Goal: Task Accomplishment & Management: Complete application form

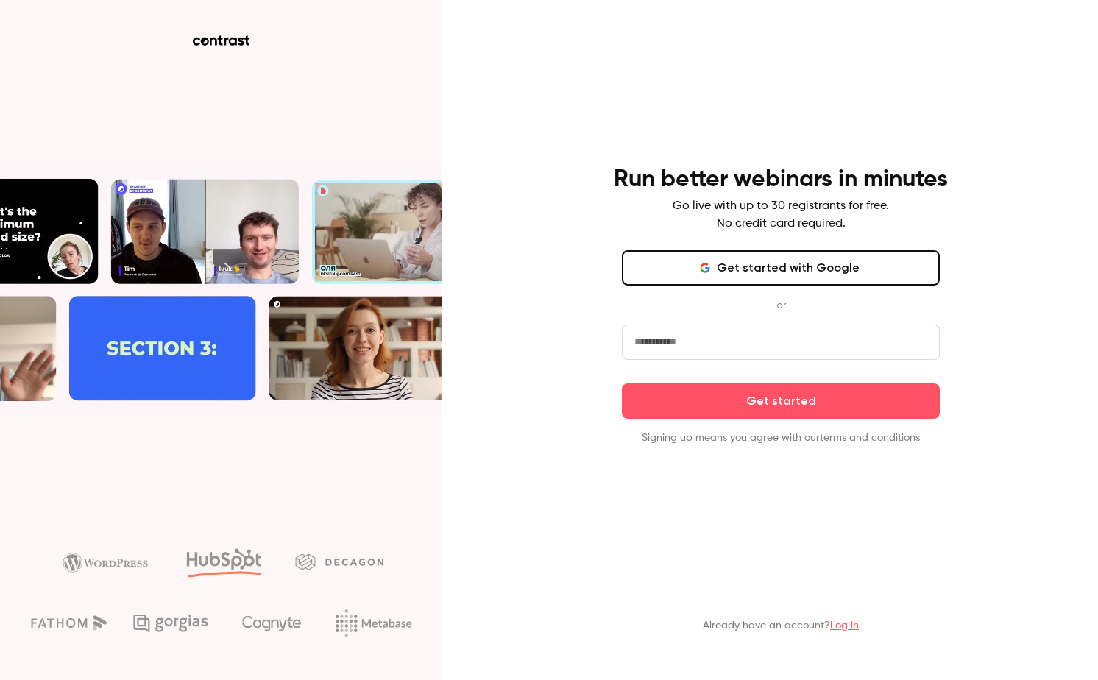
click at [752, 271] on button "Get started with Google" at bounding box center [781, 267] width 318 height 35
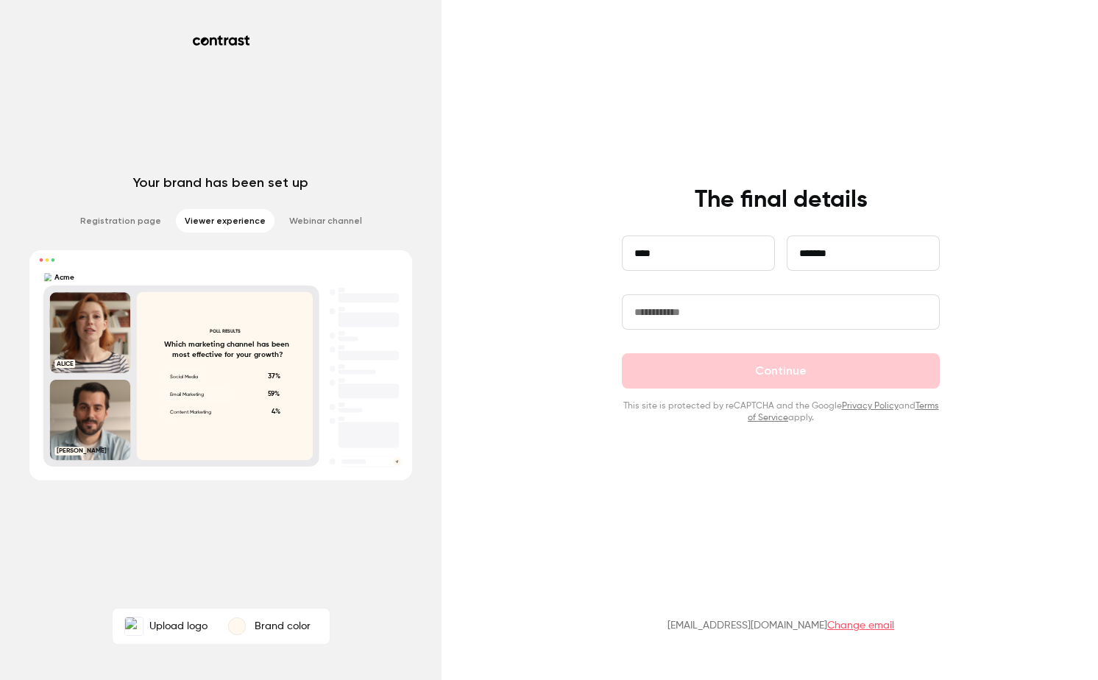
click at [688, 310] on input "text" at bounding box center [781, 311] width 318 height 35
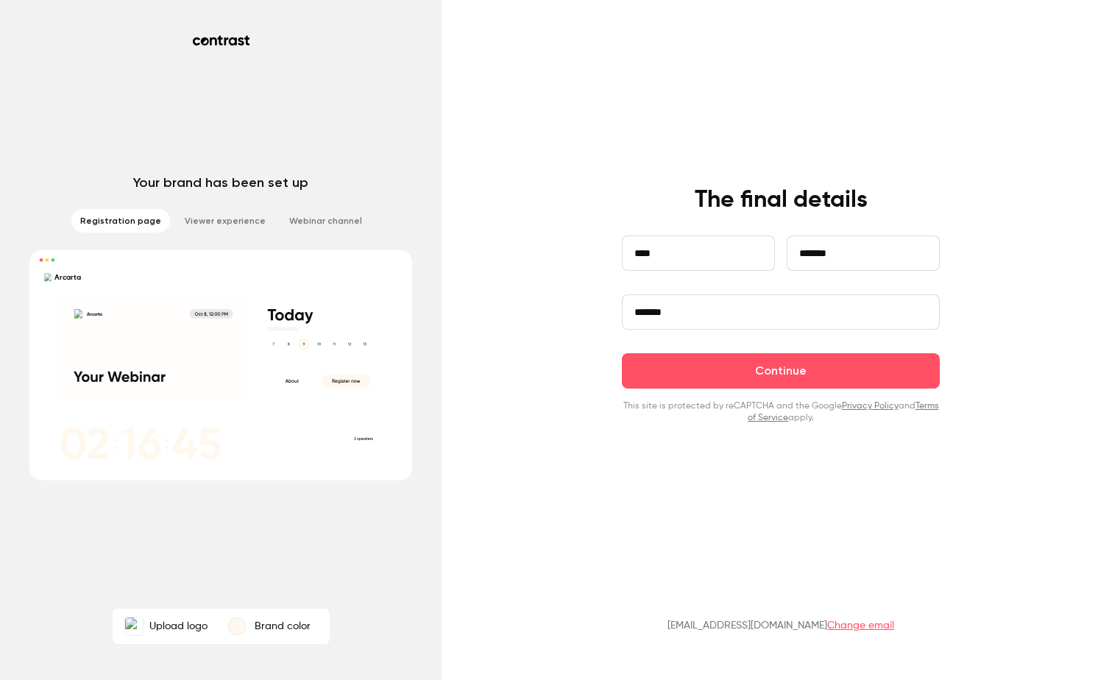
type input "*******"
click at [131, 218] on li "Registration page" at bounding box center [120, 221] width 99 height 24
click at [136, 630] on img at bounding box center [134, 626] width 18 height 18
click at [0, 0] on input "Upload logo" at bounding box center [0, 0] width 0 height 0
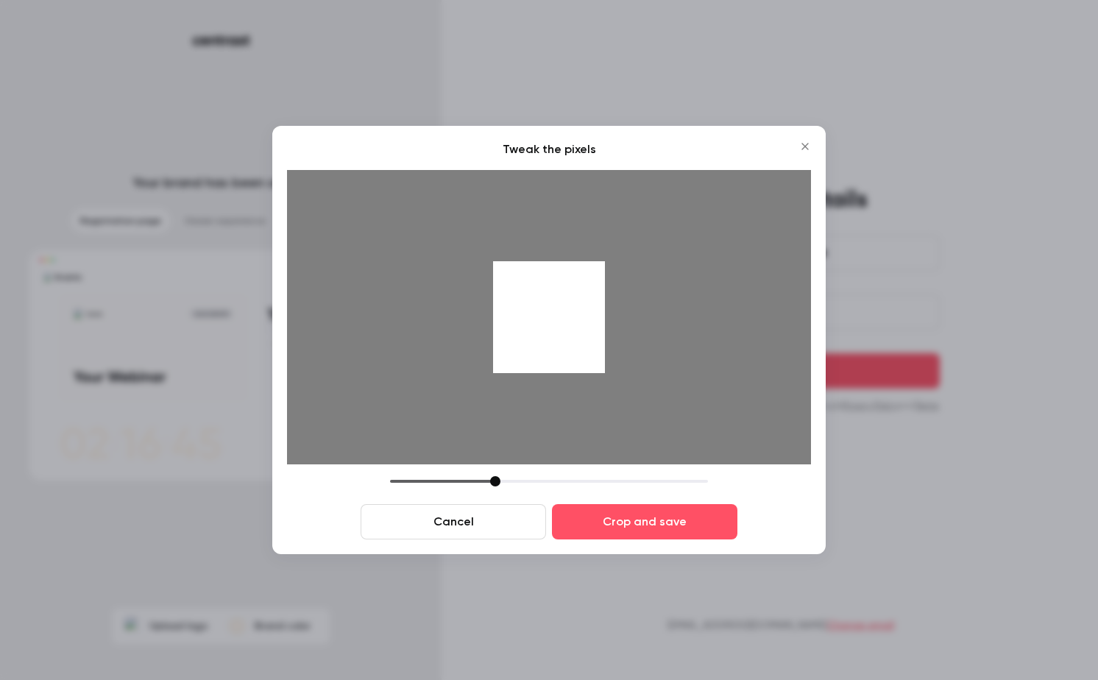
drag, startPoint x: 451, startPoint y: 338, endPoint x: 652, endPoint y: 358, distance: 201.7
click at [652, 358] on div at bounding box center [549, 317] width 524 height 294
drag, startPoint x: 480, startPoint y: 521, endPoint x: 494, endPoint y: 520, distance: 14.0
click at [480, 521] on button "Cancel" at bounding box center [452, 521] width 185 height 35
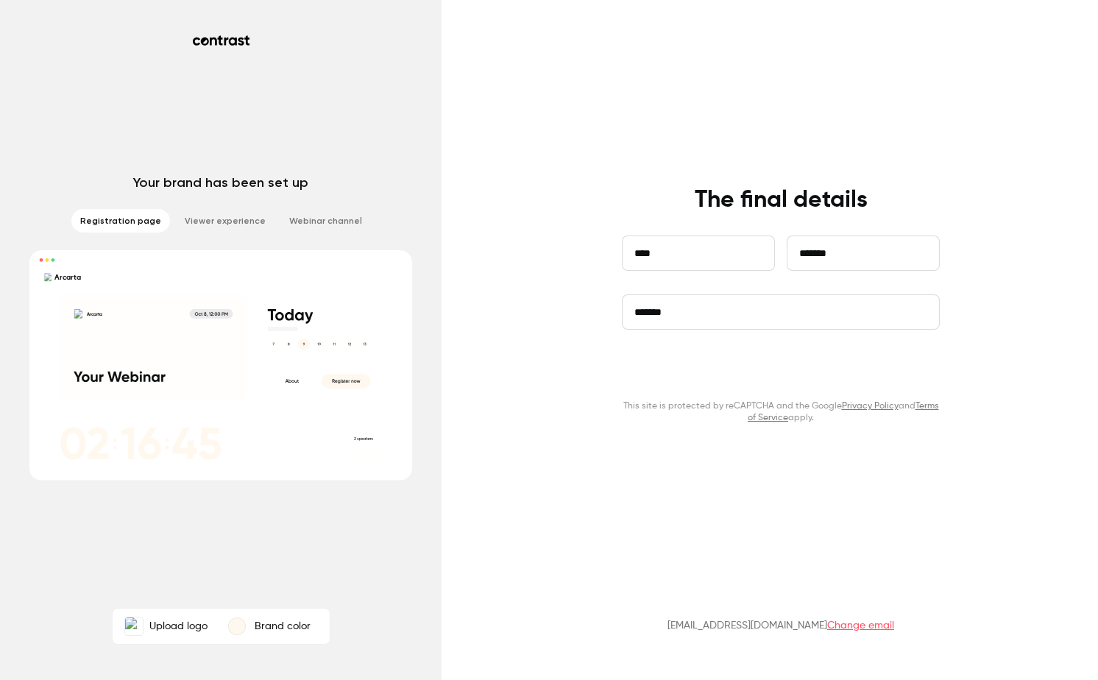
click at [717, 376] on button "Continue" at bounding box center [781, 370] width 318 height 35
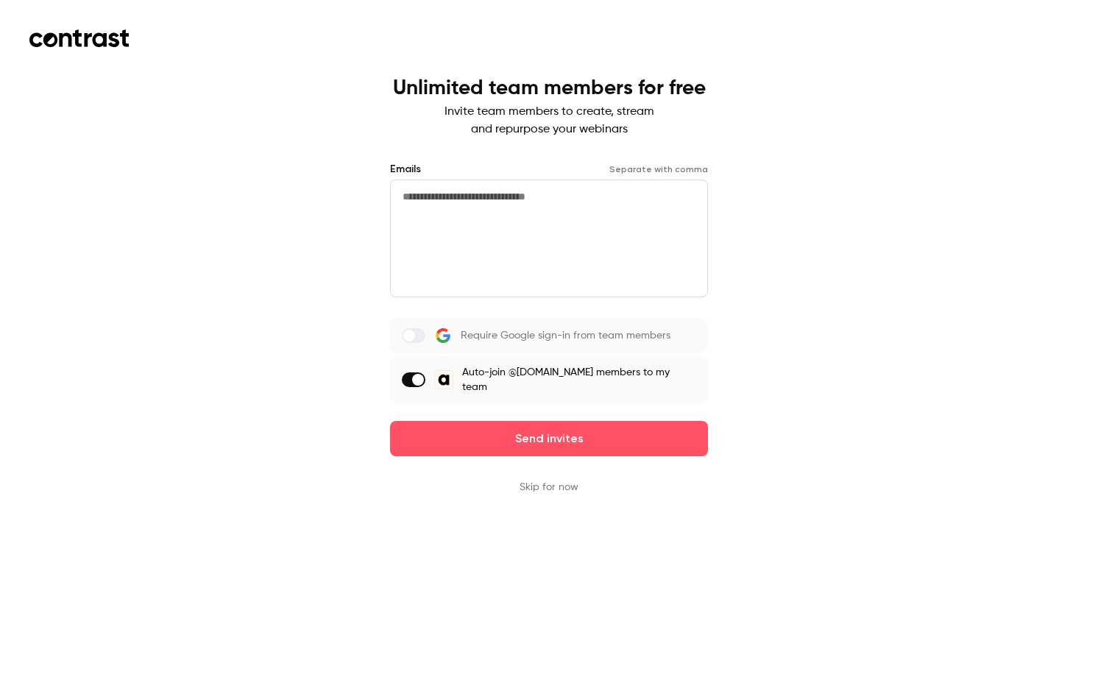
click at [550, 480] on button "Skip for now" at bounding box center [548, 487] width 59 height 15
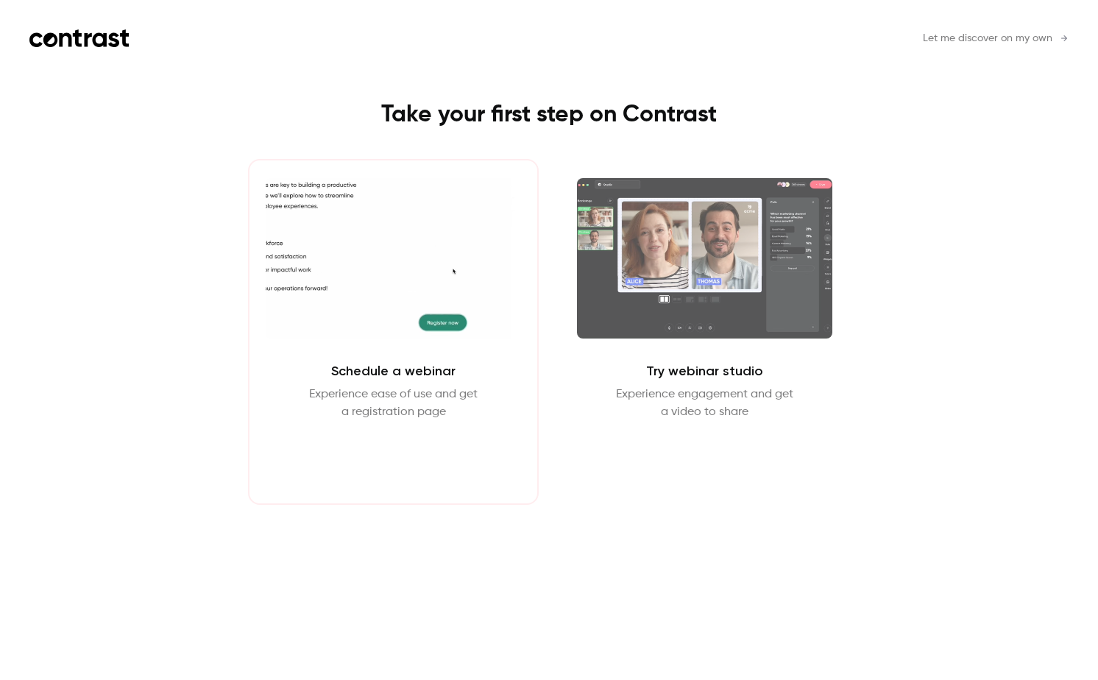
click at [440, 450] on button "Schedule webinar" at bounding box center [393, 455] width 126 height 35
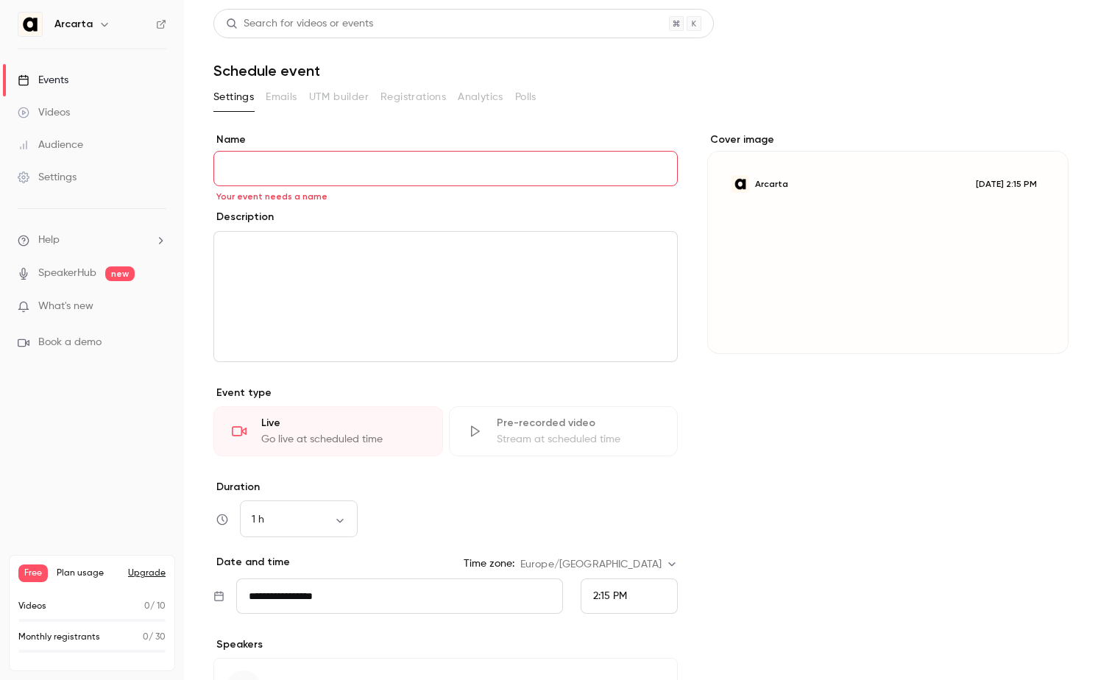
click at [436, 284] on div "editor" at bounding box center [445, 296] width 463 height 129
click at [379, 173] on input "Name" at bounding box center [445, 168] width 464 height 35
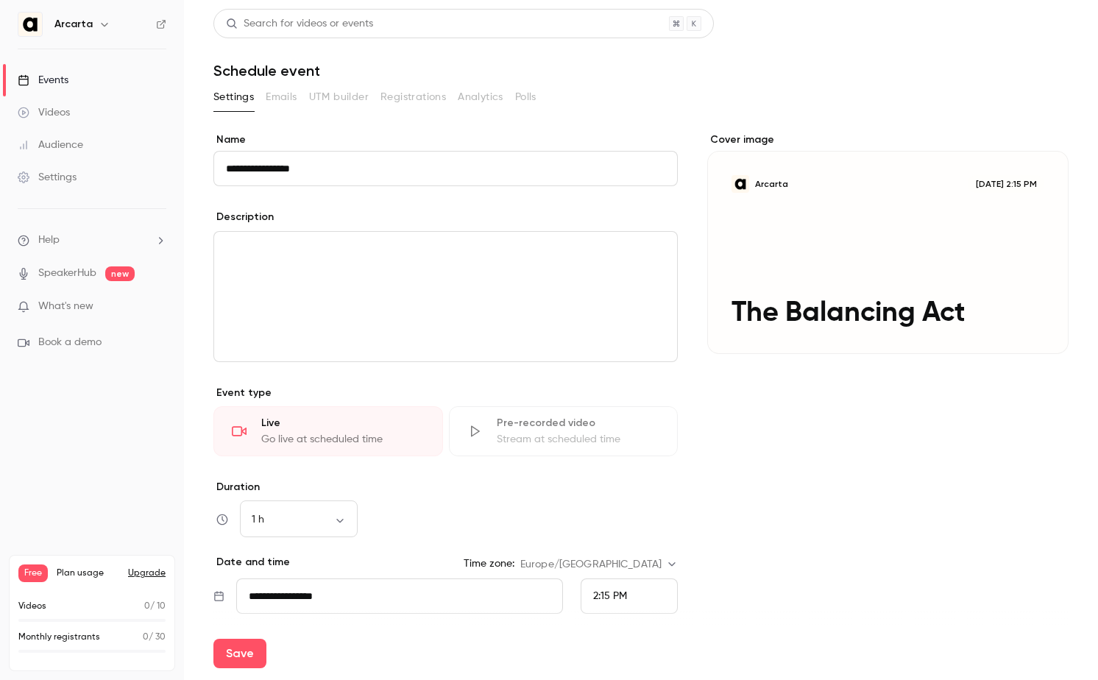
type input "**********"
click at [347, 216] on div "Description" at bounding box center [445, 219] width 464 height 18
click at [347, 270] on div "editor" at bounding box center [445, 296] width 463 height 129
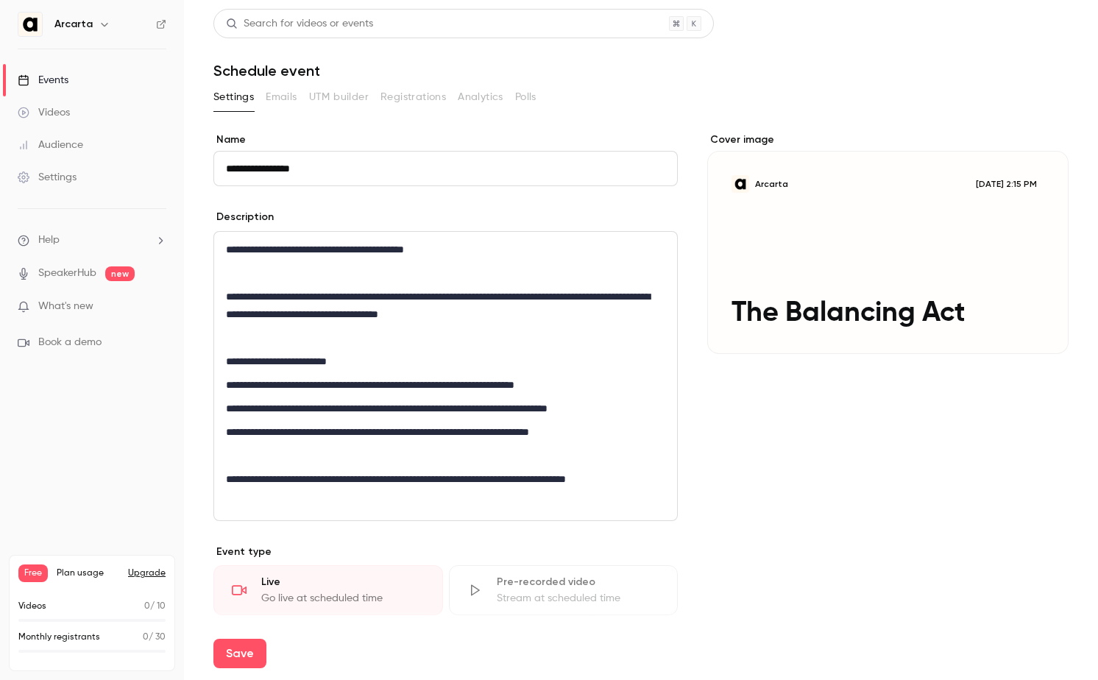
click at [773, 483] on div "Cover image Arcarta [DATE] 2:15 PM The Balancing Act" at bounding box center [887, 525] width 361 height 786
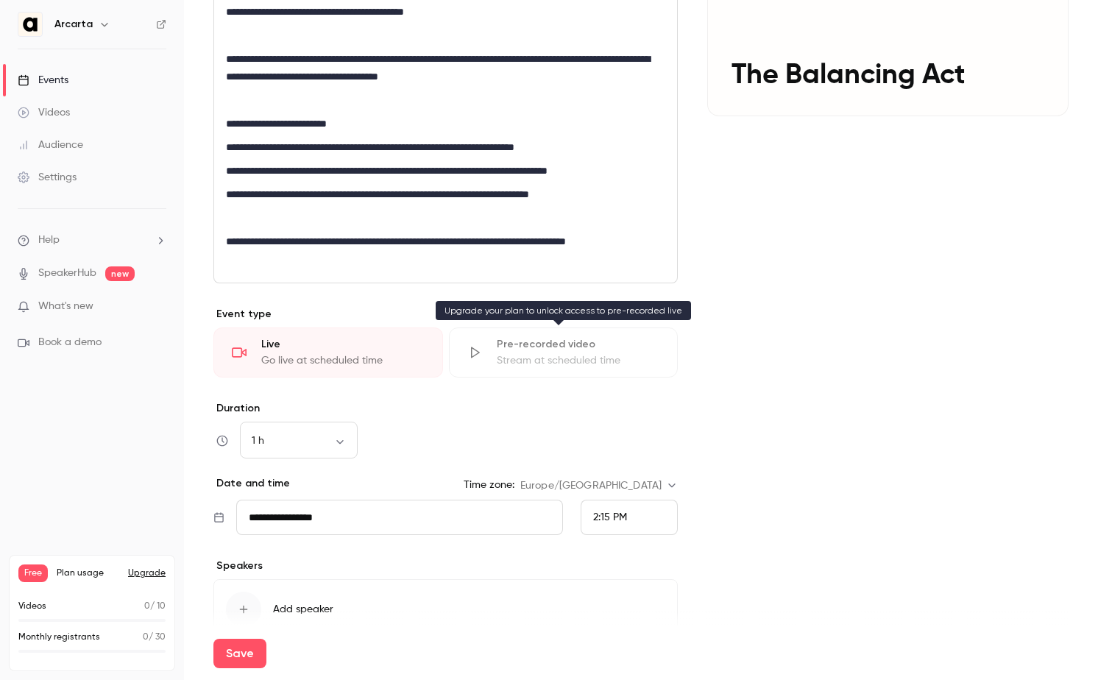
click at [502, 344] on div "Pre-recorded video" at bounding box center [578, 344] width 163 height 15
click at [500, 355] on div "Stream at scheduled time" at bounding box center [578, 360] width 163 height 15
drag, startPoint x: 500, startPoint y: 355, endPoint x: 553, endPoint y: 358, distance: 53.1
click at [502, 356] on div "Stream at scheduled time" at bounding box center [578, 360] width 163 height 15
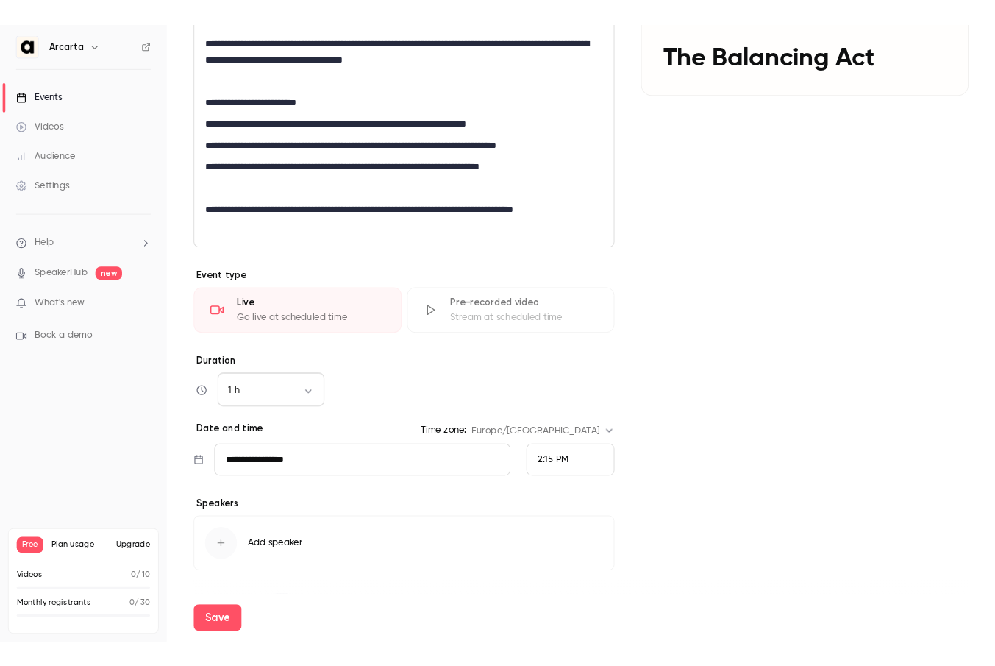
scroll to position [0, 0]
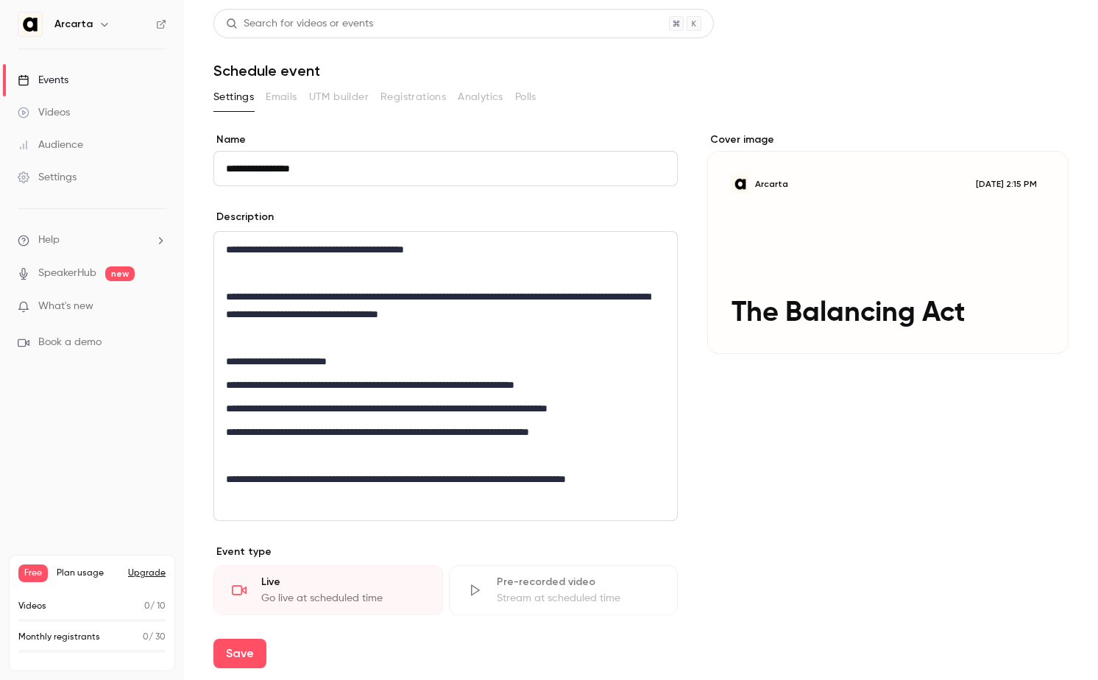
click at [828, 400] on div "Cover image Arcarta [DATE] 2:15 PM The Balancing Act" at bounding box center [887, 525] width 361 height 786
click at [1034, 322] on icon "Cover image" at bounding box center [1042, 327] width 16 height 12
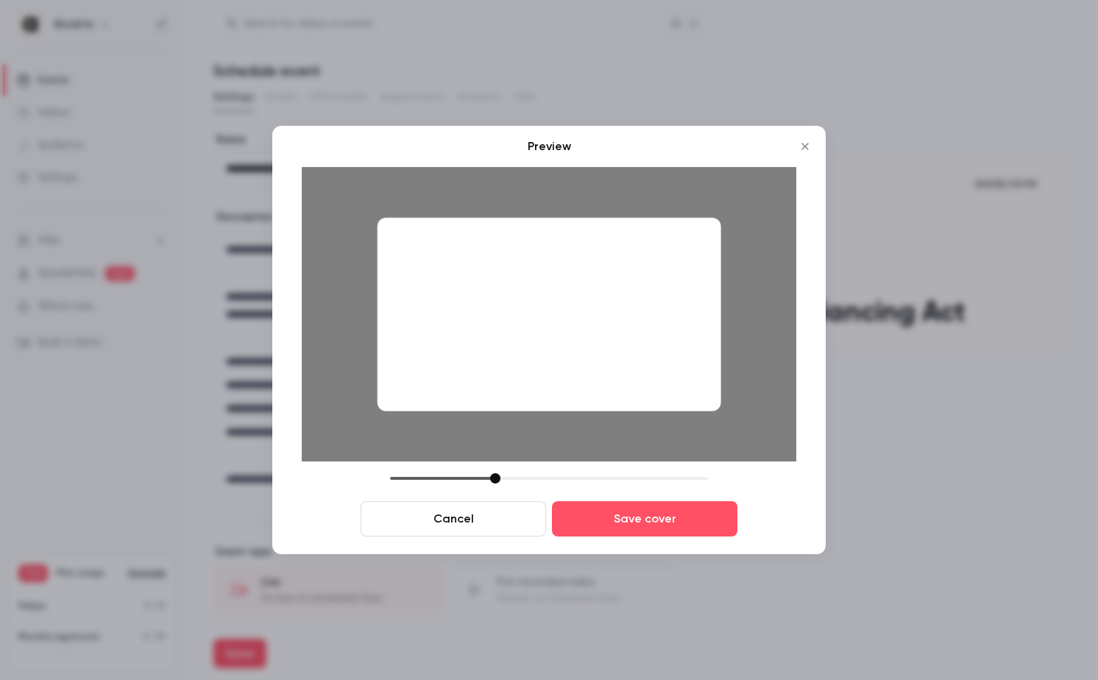
drag, startPoint x: 566, startPoint y: 374, endPoint x: 652, endPoint y: 396, distance: 88.7
click at [647, 384] on div at bounding box center [549, 314] width 344 height 193
drag, startPoint x: 472, startPoint y: 527, endPoint x: 549, endPoint y: 499, distance: 81.5
click at [474, 526] on button "Cancel" at bounding box center [452, 518] width 185 height 35
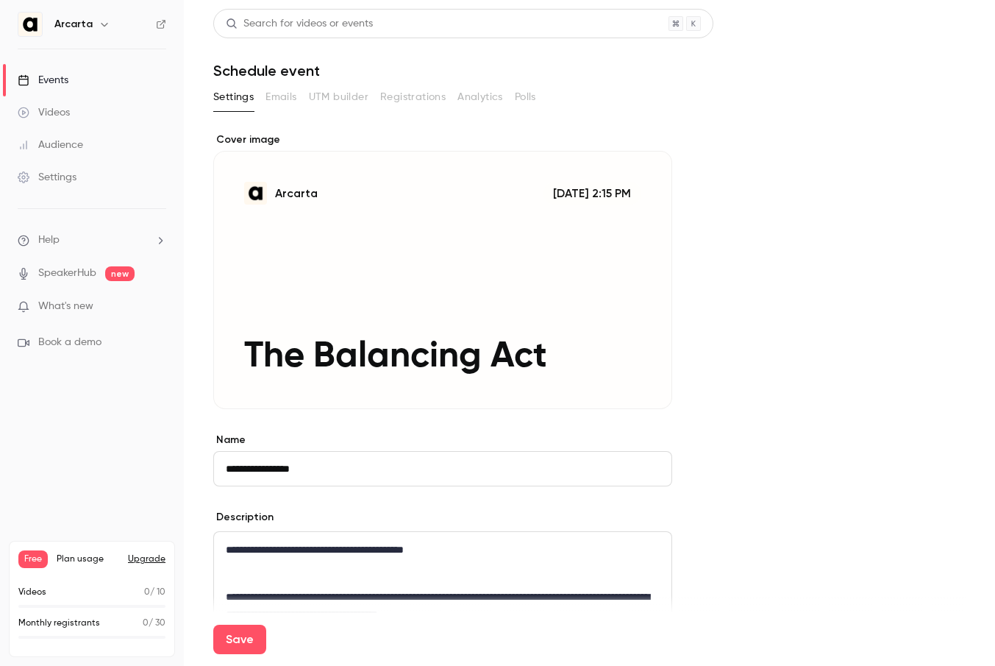
click at [642, 378] on icon "Cover image" at bounding box center [646, 383] width 16 height 12
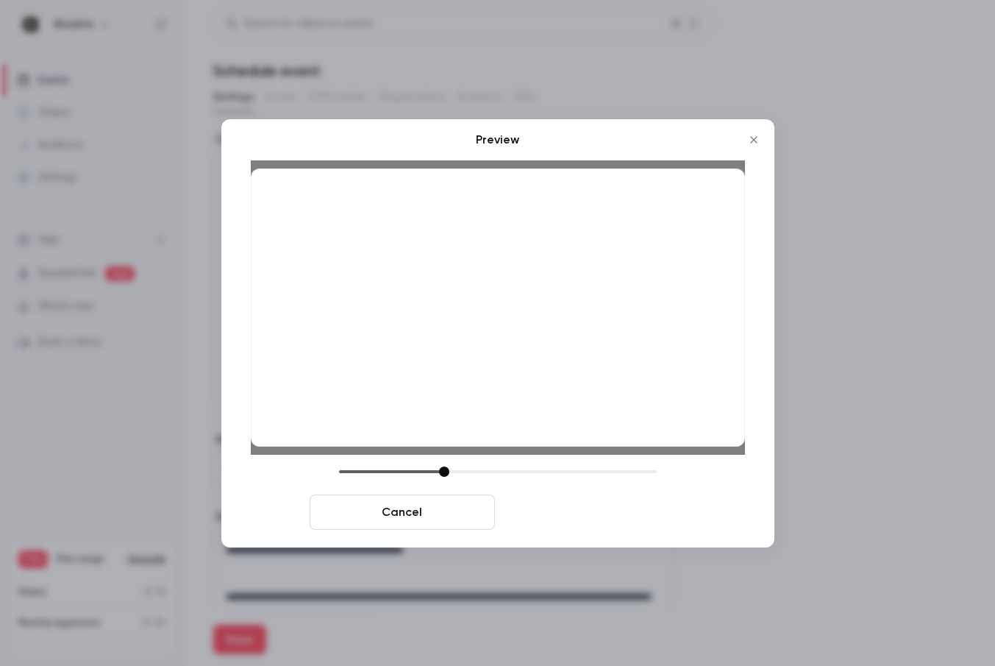
click at [630, 522] on button "Save cover" at bounding box center [593, 511] width 185 height 35
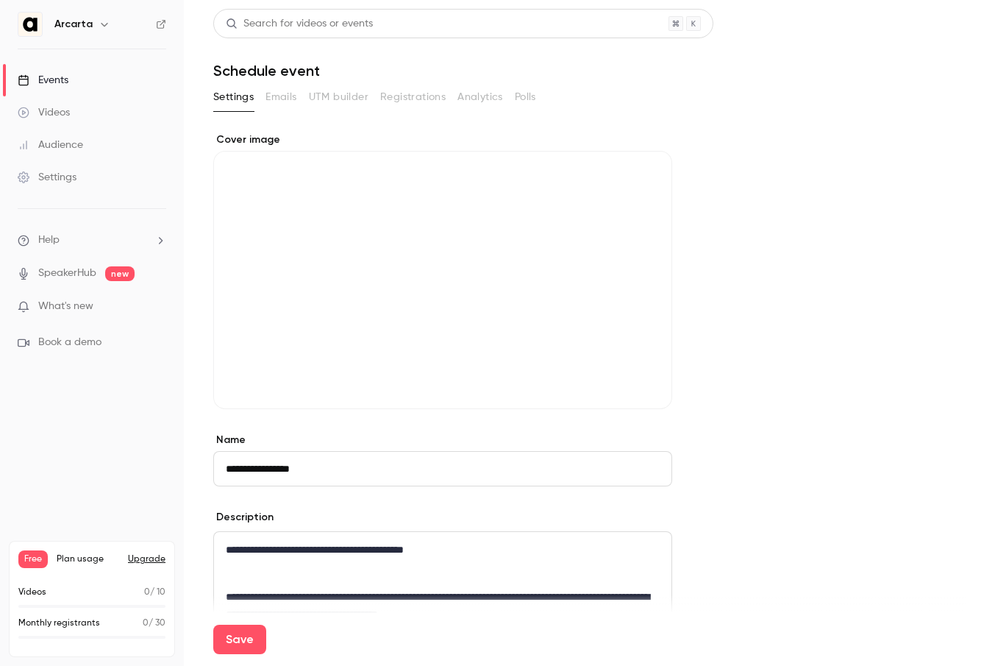
scroll to position [611, 0]
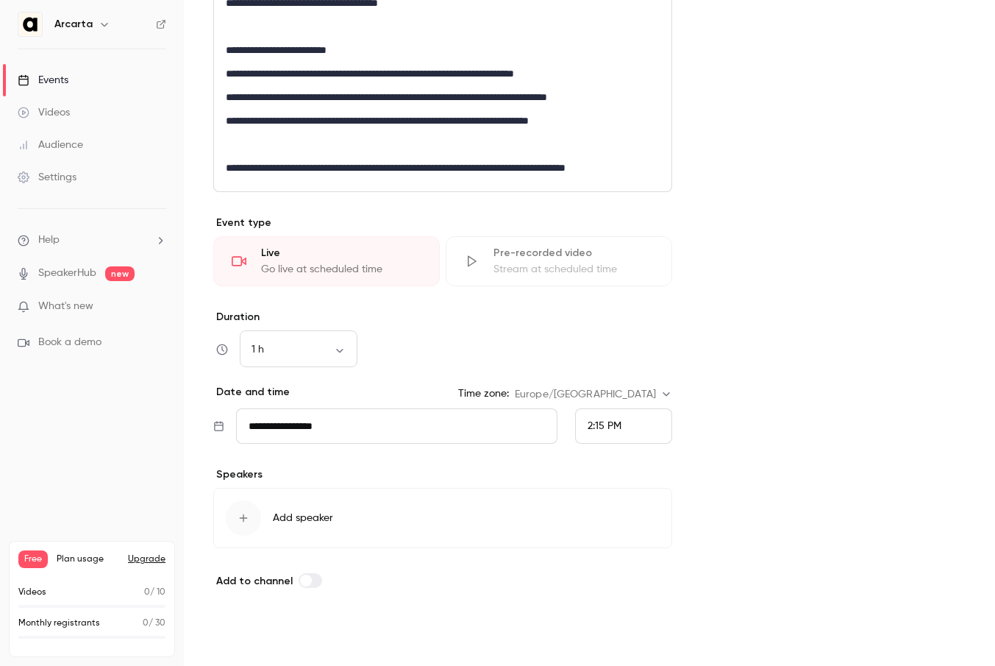
click at [235, 636] on button "Save" at bounding box center [239, 639] width 53 height 29
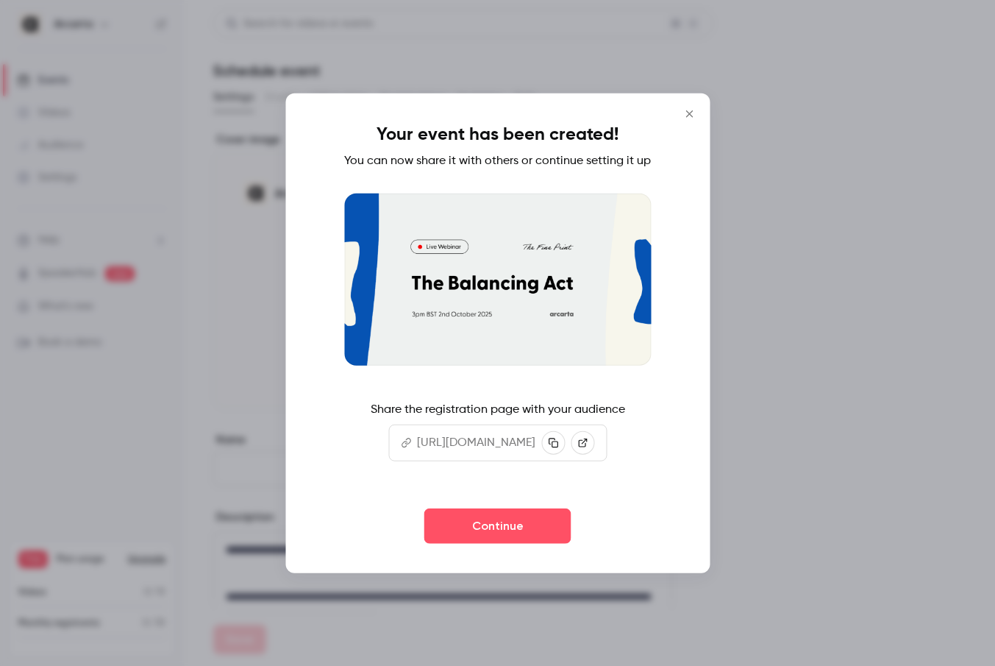
scroll to position [0, 96]
click at [506, 450] on p "[URL][DOMAIN_NAME]" at bounding box center [476, 443] width 118 height 18
click at [558, 448] on icon "button" at bounding box center [553, 443] width 10 height 10
click at [522, 537] on button "Continue" at bounding box center [497, 525] width 147 height 35
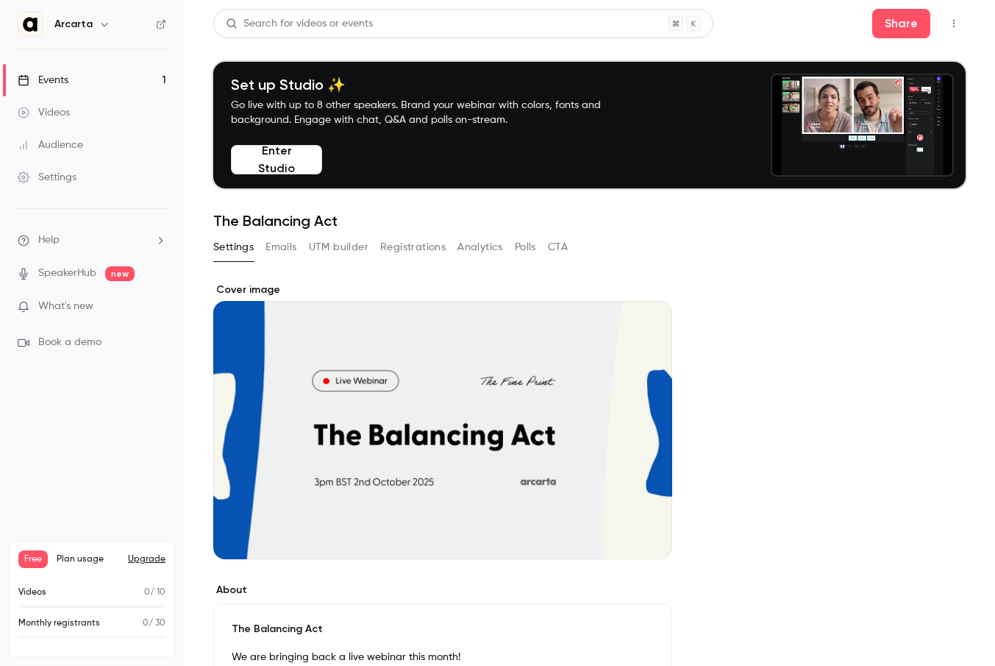
click at [425, 246] on button "Registrations" at bounding box center [412, 247] width 65 height 24
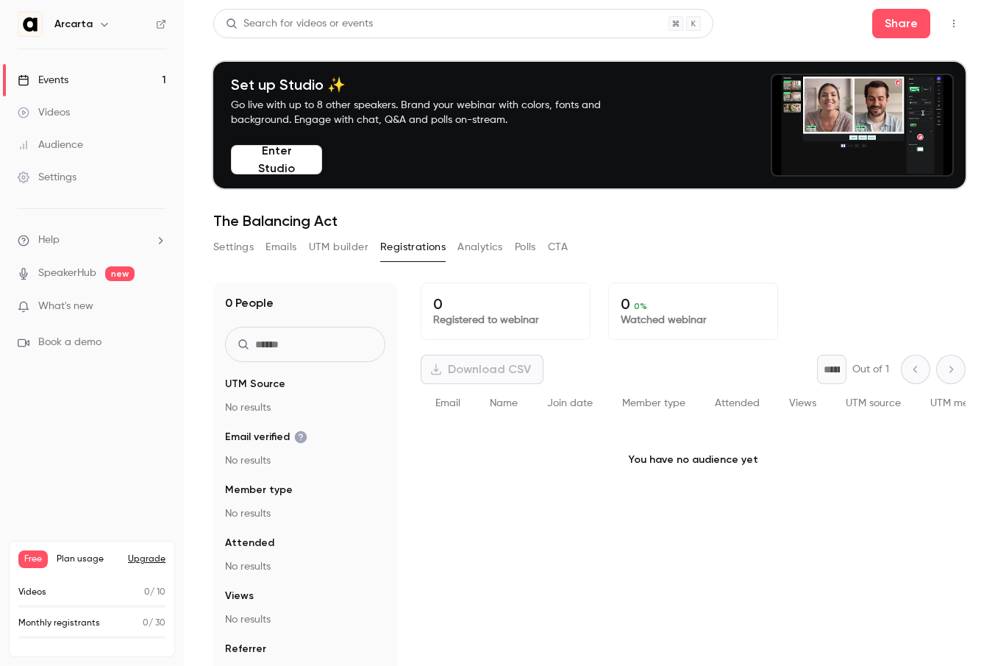
click at [489, 241] on button "Analytics" at bounding box center [481, 247] width 46 height 24
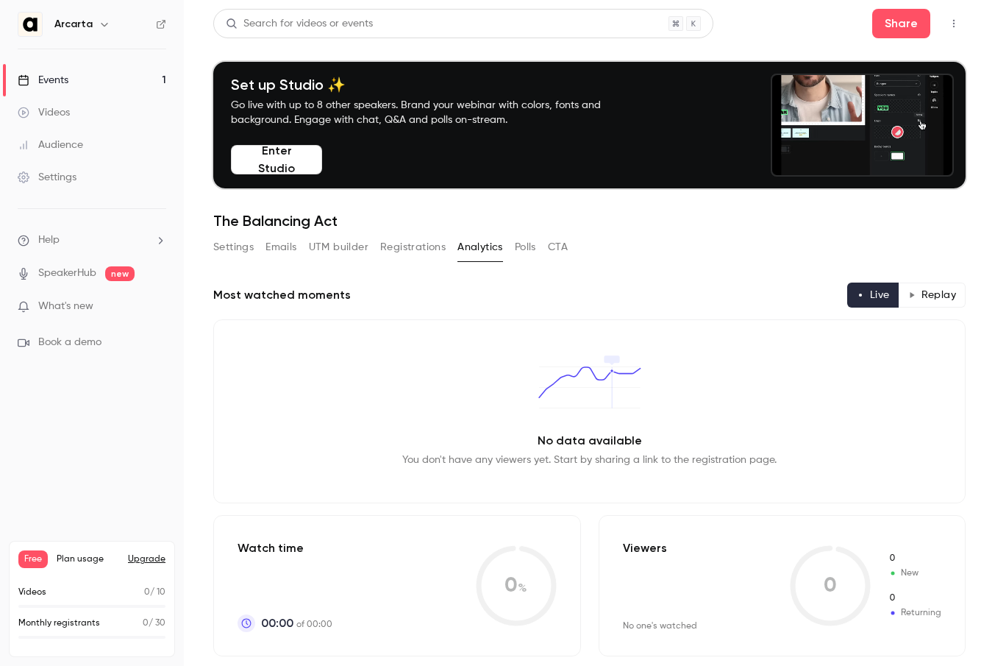
click at [272, 251] on button "Emails" at bounding box center [281, 247] width 31 height 24
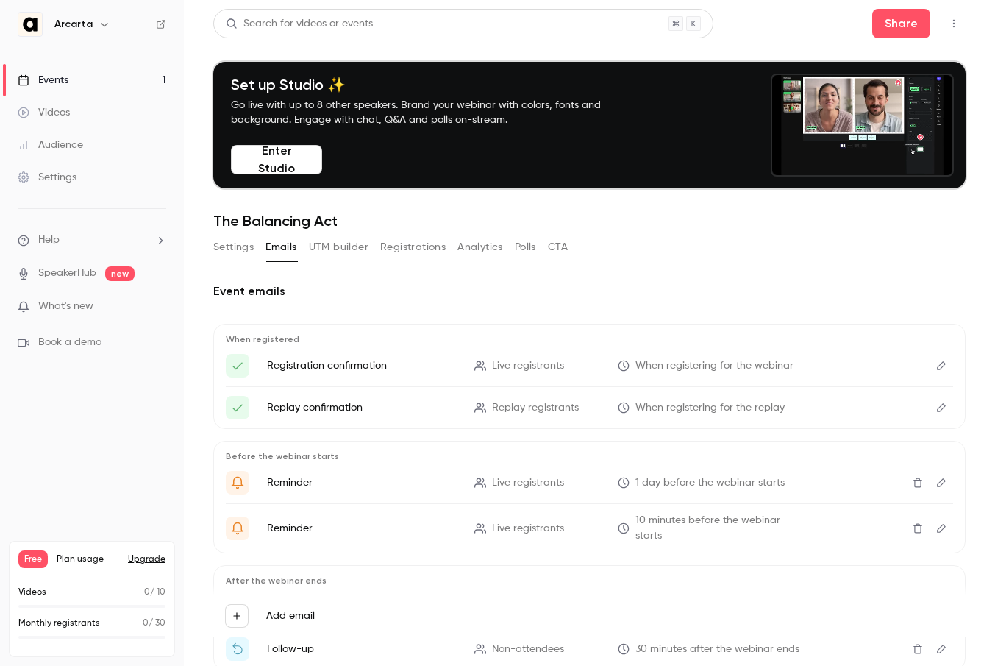
click at [236, 245] on button "Settings" at bounding box center [233, 247] width 40 height 24
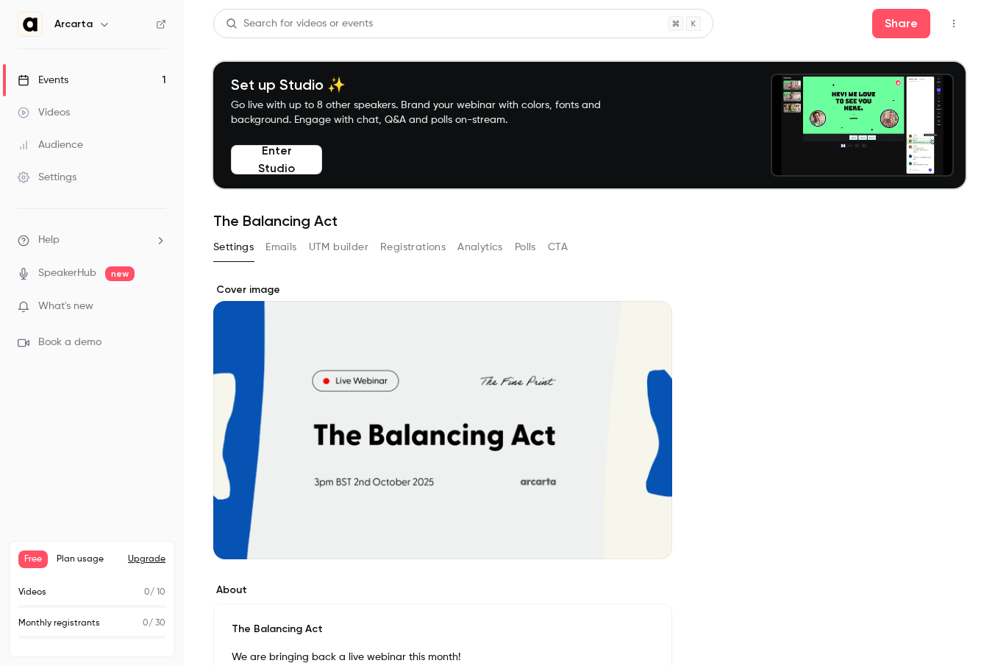
click at [645, 527] on icon "Cover image" at bounding box center [646, 533] width 16 height 12
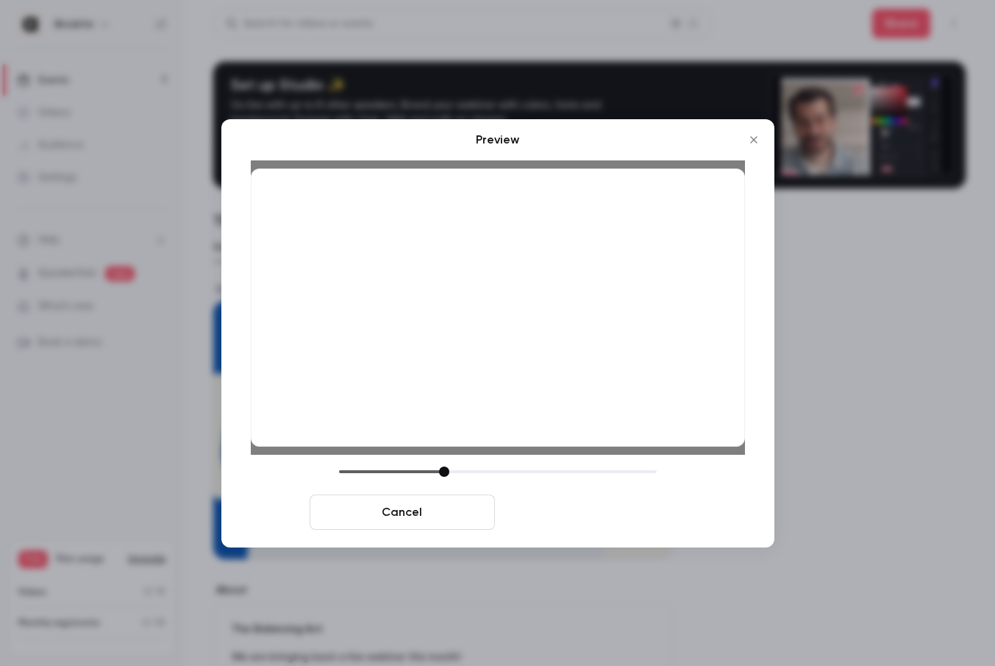
click at [596, 513] on button "Save cover" at bounding box center [593, 511] width 185 height 35
